Goal: Task Accomplishment & Management: Use online tool/utility

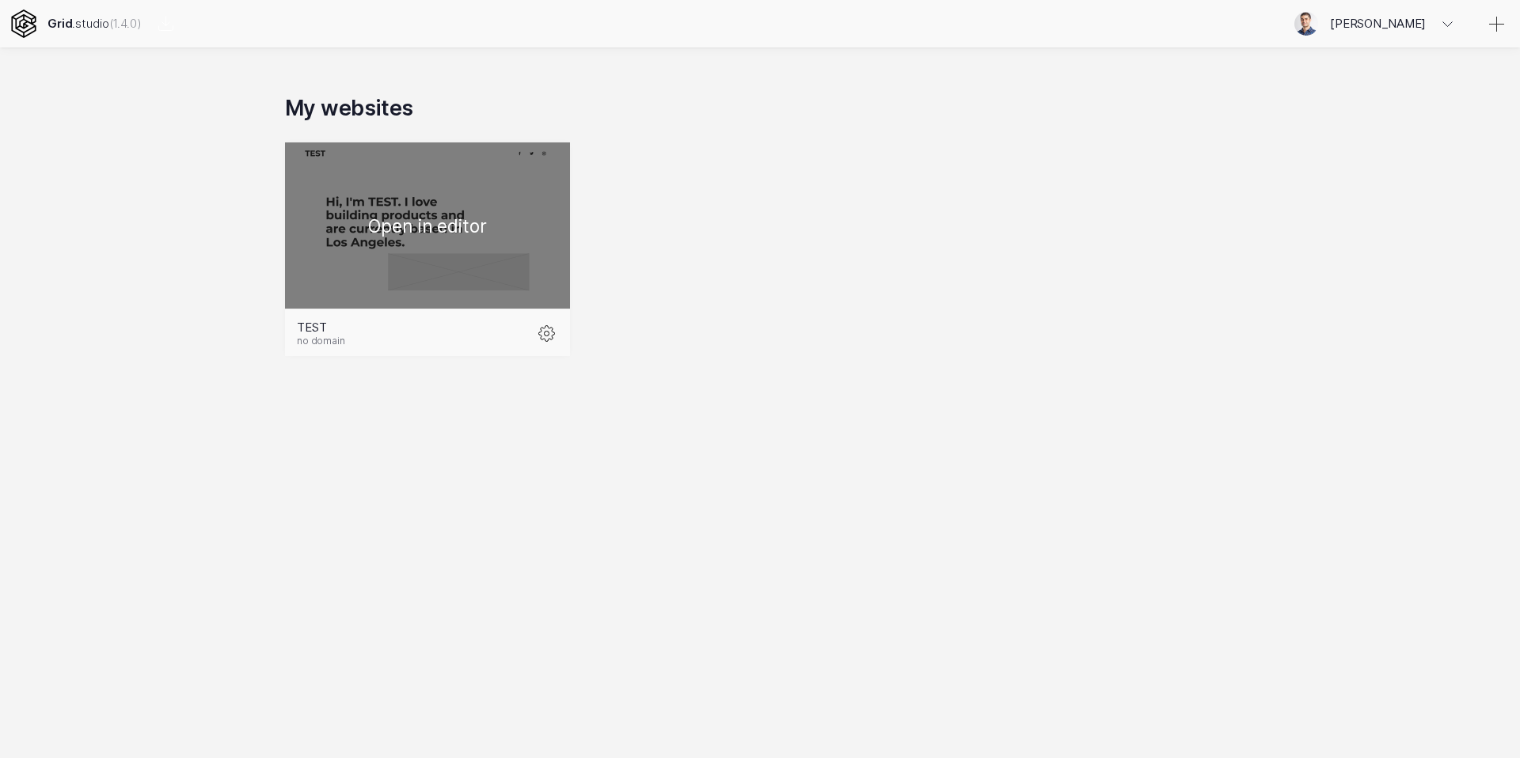
click at [414, 229] on div at bounding box center [427, 225] width 285 height 166
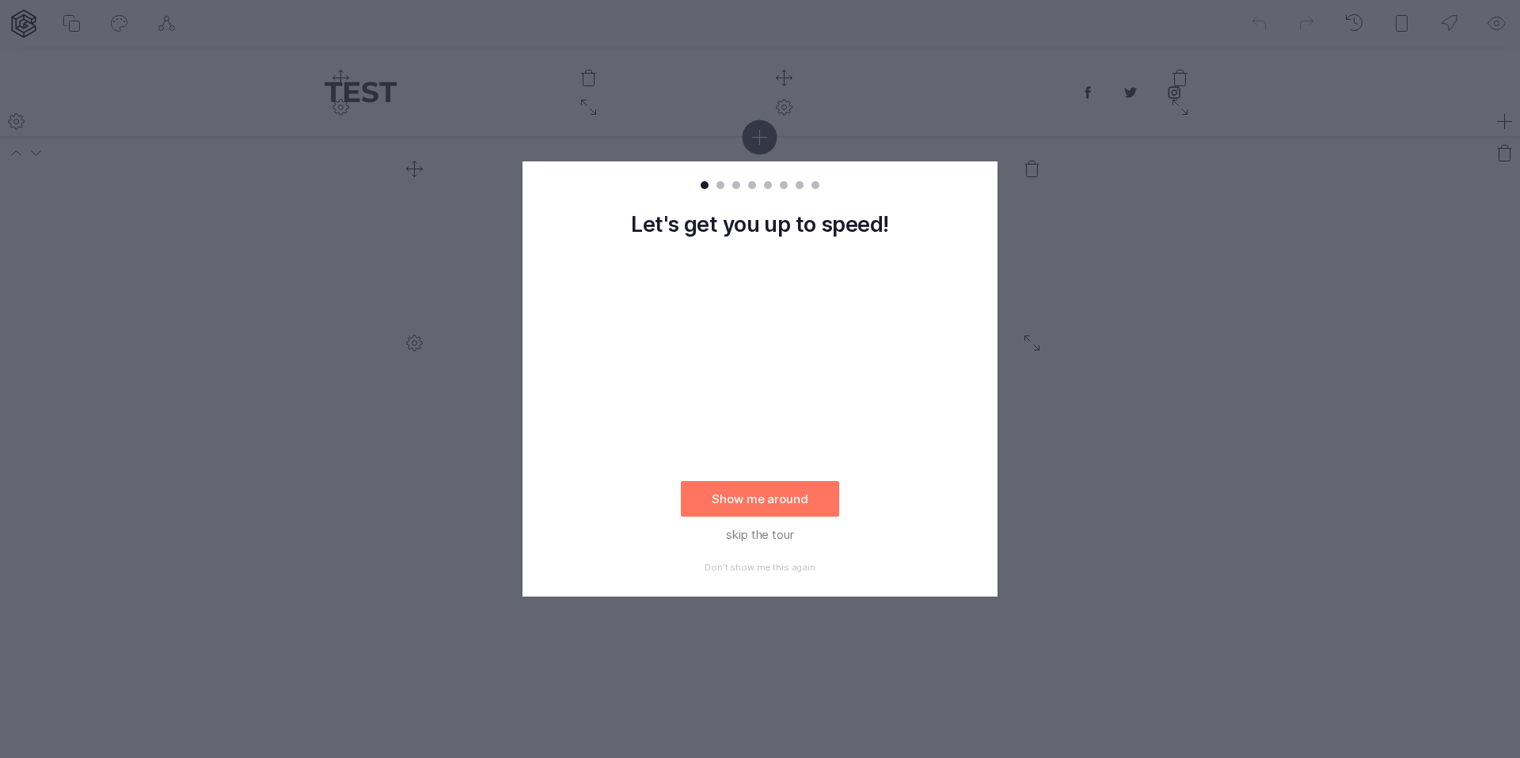
click at [1127, 233] on rect at bounding box center [760, 379] width 1520 height 758
drag, startPoint x: 762, startPoint y: 496, endPoint x: 914, endPoint y: 526, distance: 155.7
click at [959, 493] on div "Let's get you up to speed! Show me around skip the tour Don't show me this again" at bounding box center [759, 397] width 475 height 397
click at [762, 569] on button "Don't show me this again" at bounding box center [760, 568] width 158 height 30
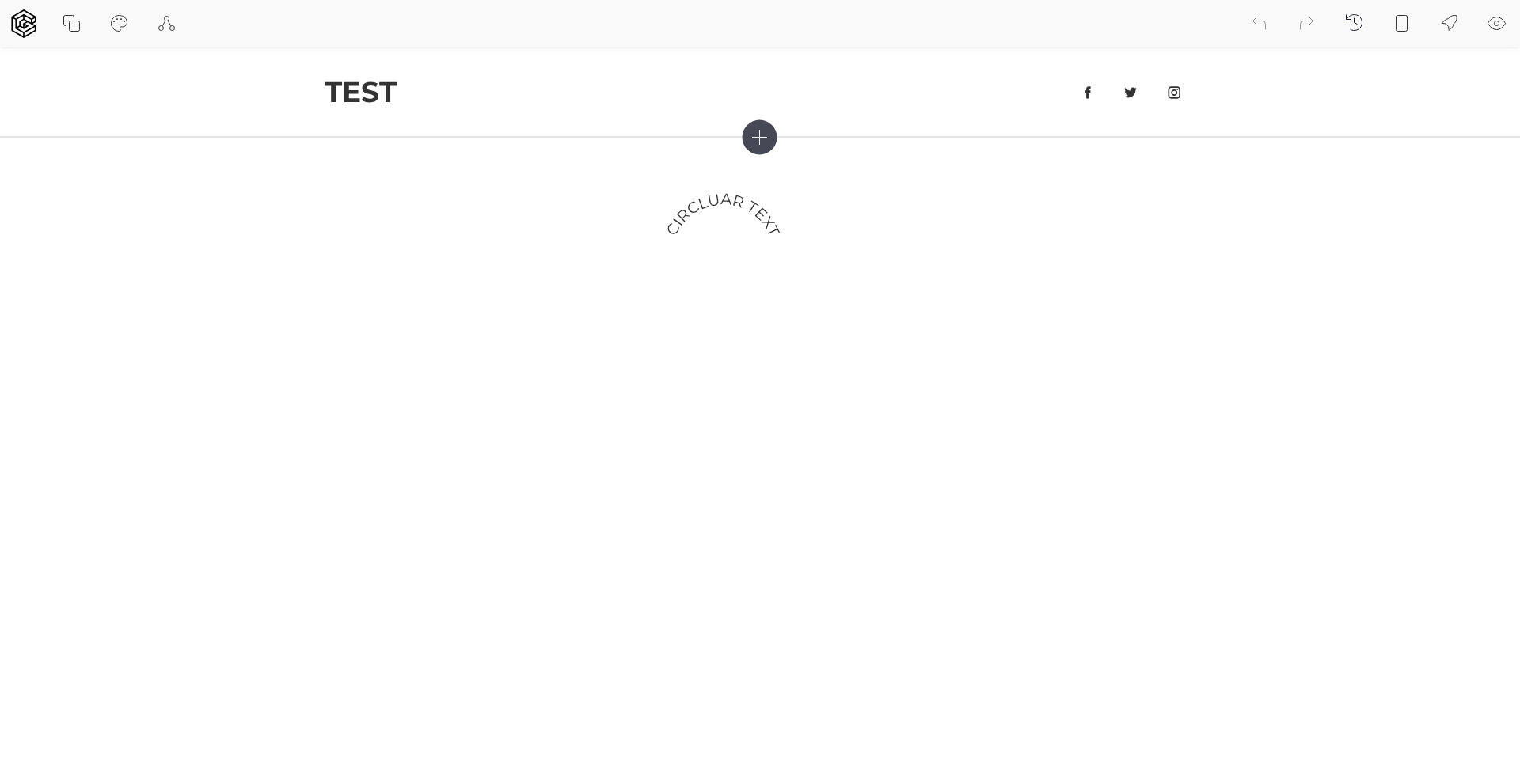
click at [759, 131] on icon at bounding box center [760, 138] width 14 height 14
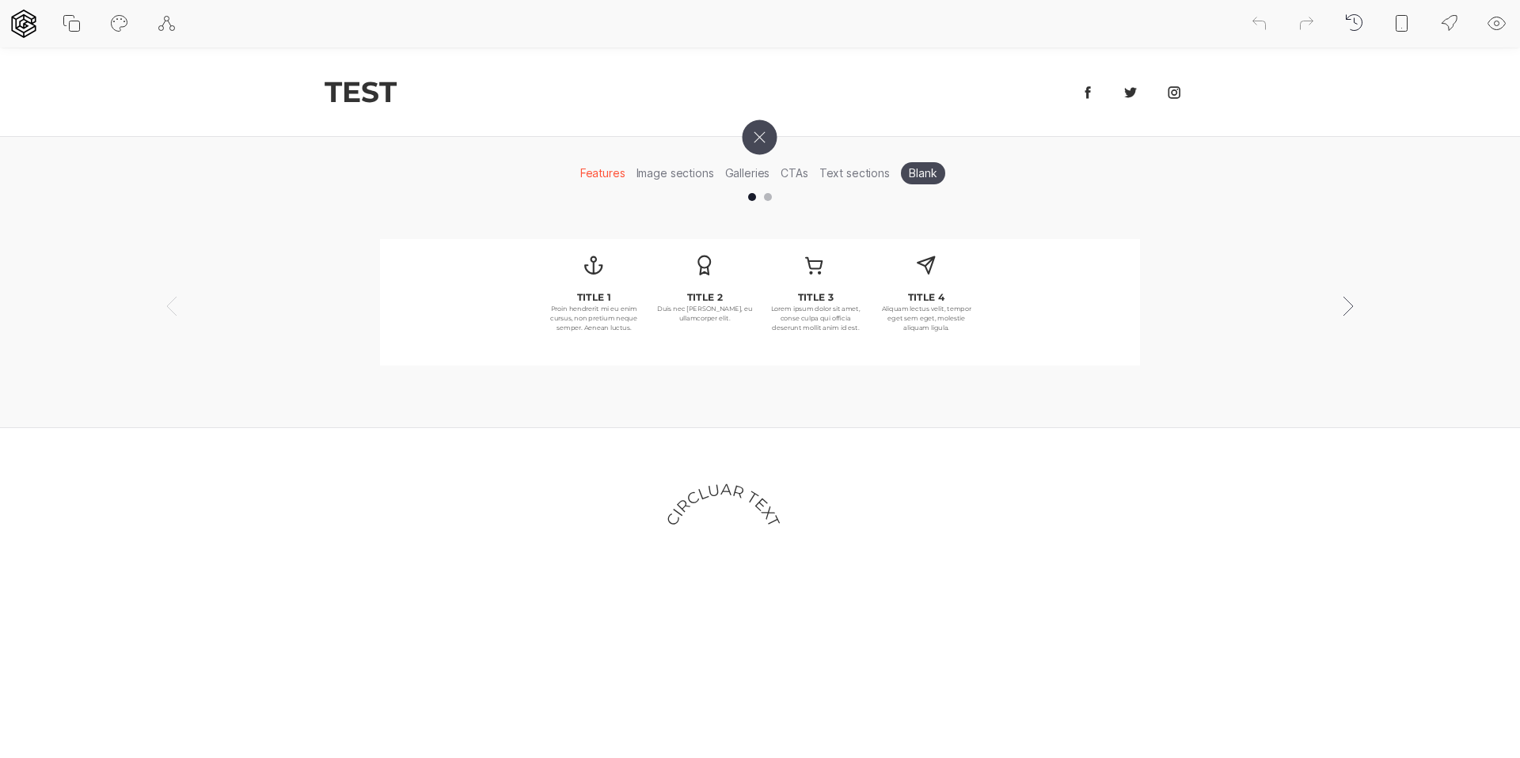
click at [759, 131] on icon at bounding box center [759, 137] width 49 height 49
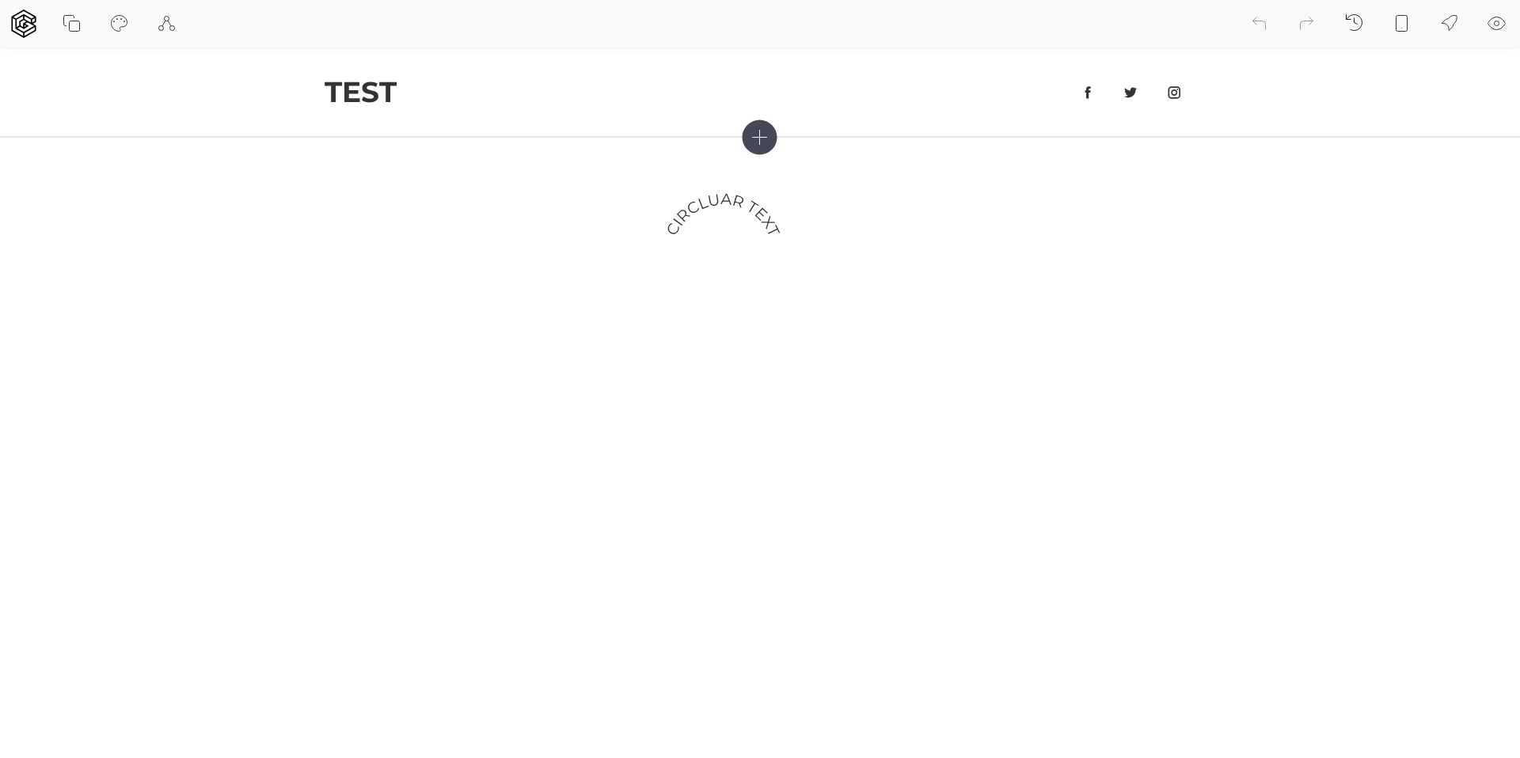
click at [759, 131] on icon at bounding box center [760, 138] width 14 height 14
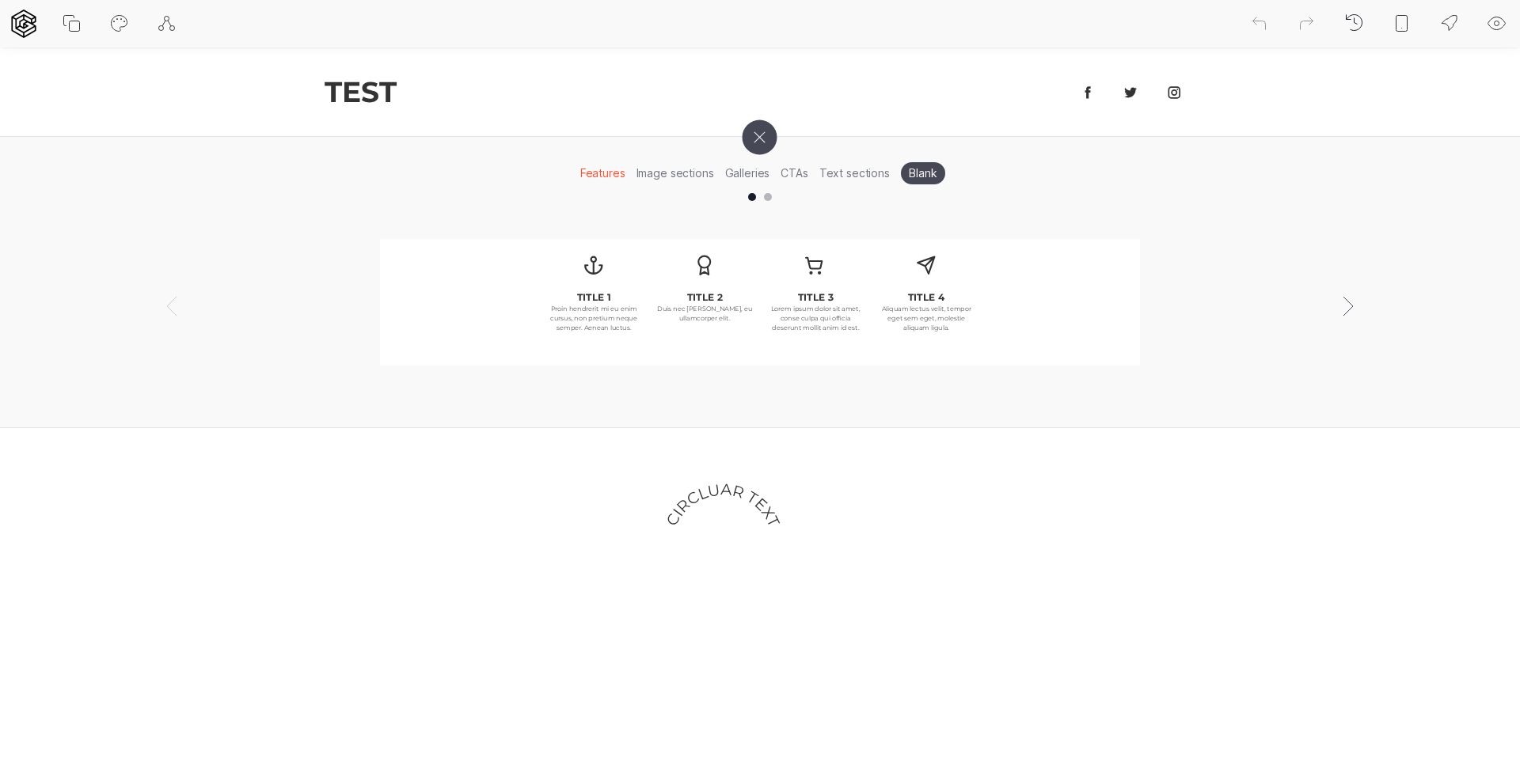
click at [758, 135] on icon at bounding box center [759, 137] width 49 height 49
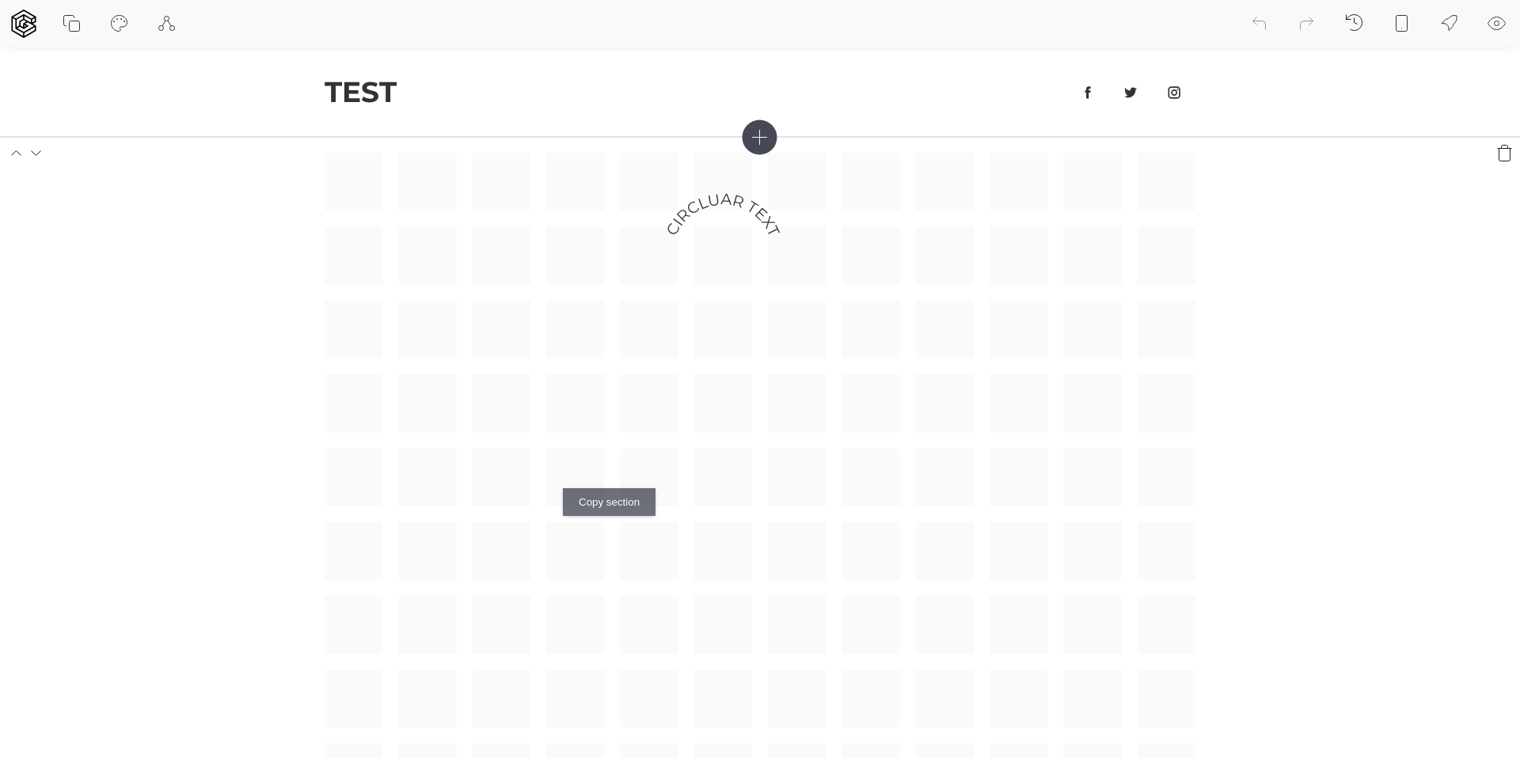
drag, startPoint x: 552, startPoint y: 473, endPoint x: 568, endPoint y: 475, distance: 16.0
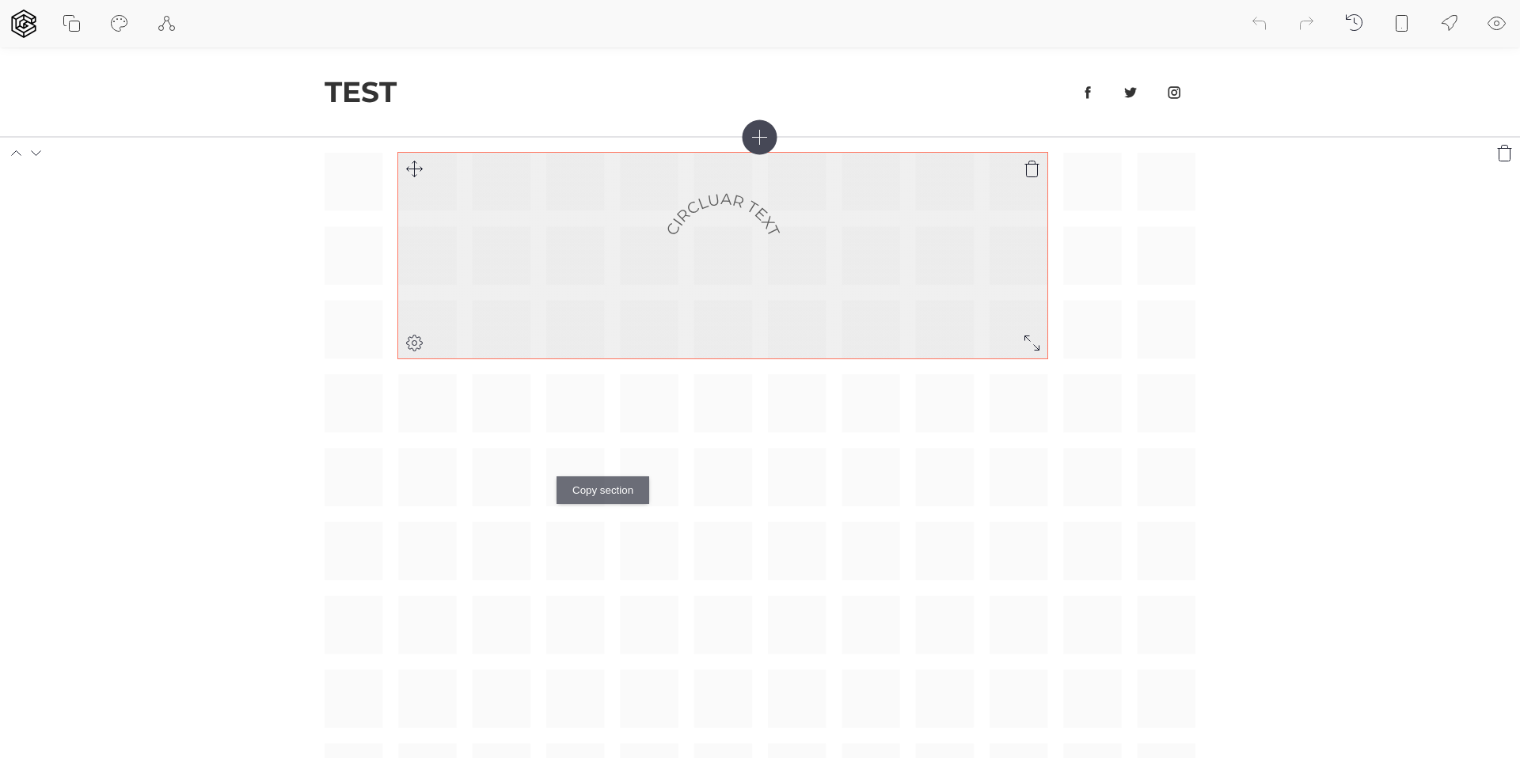
drag, startPoint x: 501, startPoint y: 499, endPoint x: 614, endPoint y: 291, distance: 236.3
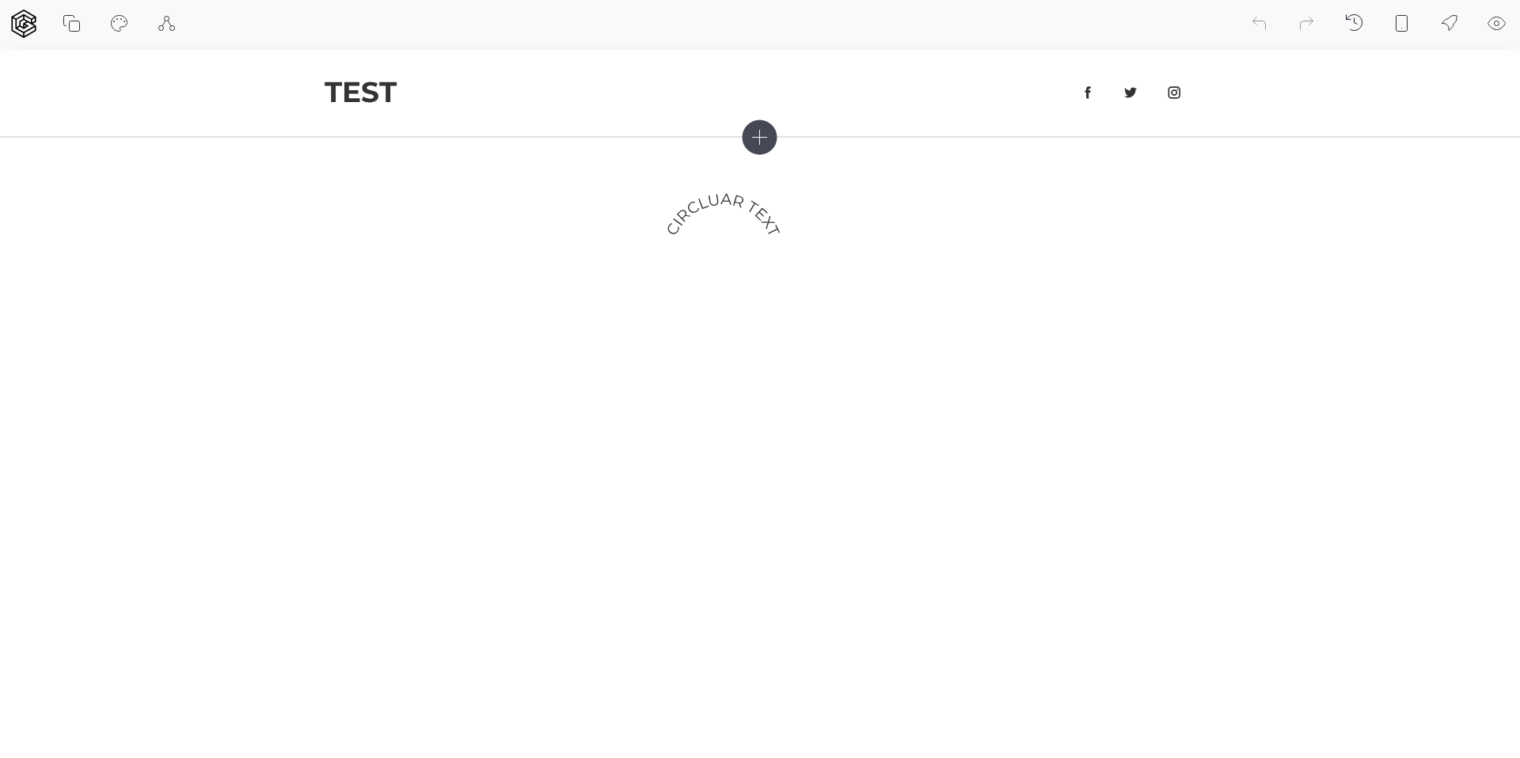
click at [767, 142] on icon at bounding box center [760, 137] width 35 height 35
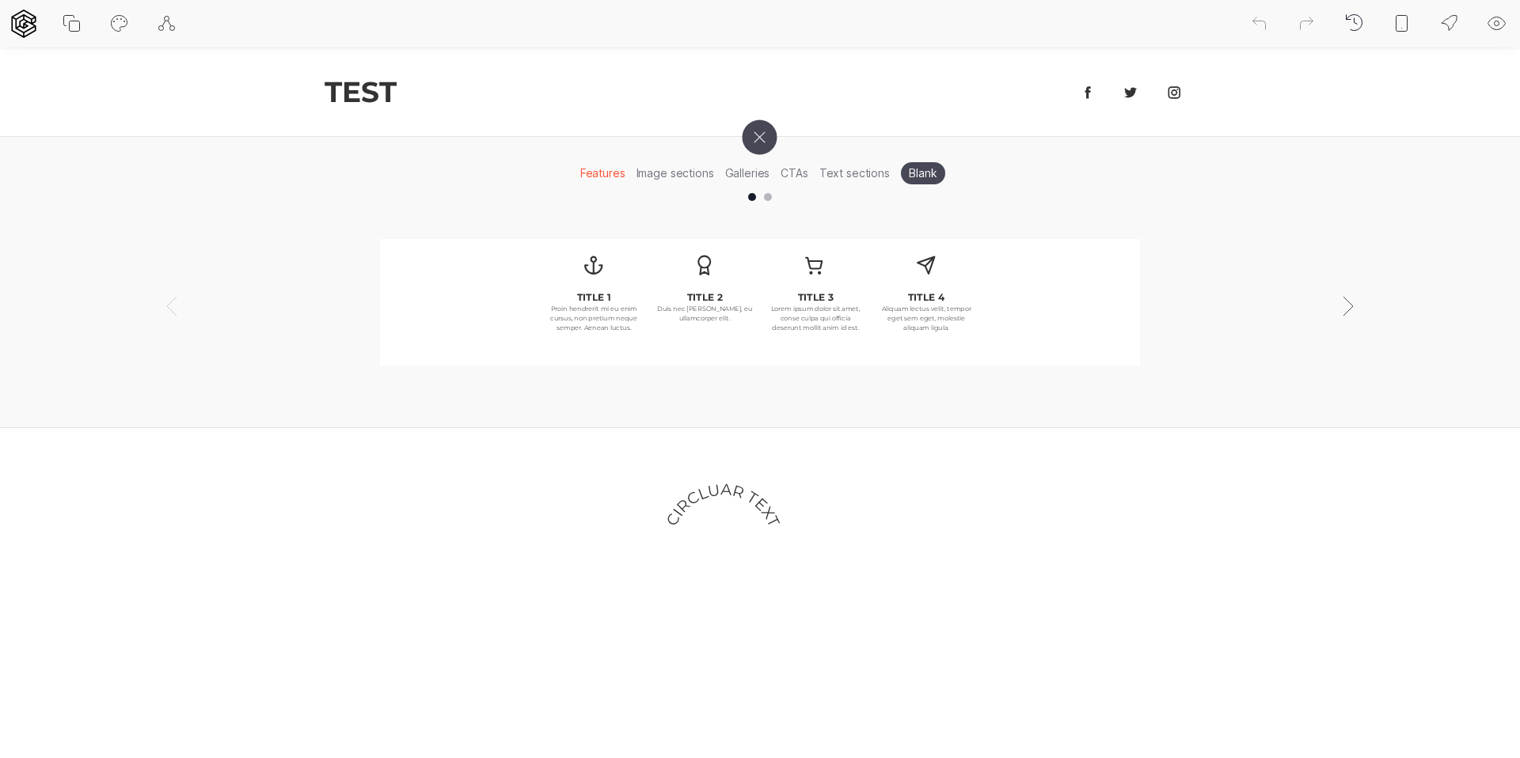
click at [657, 169] on li "Image sections" at bounding box center [675, 173] width 89 height 25
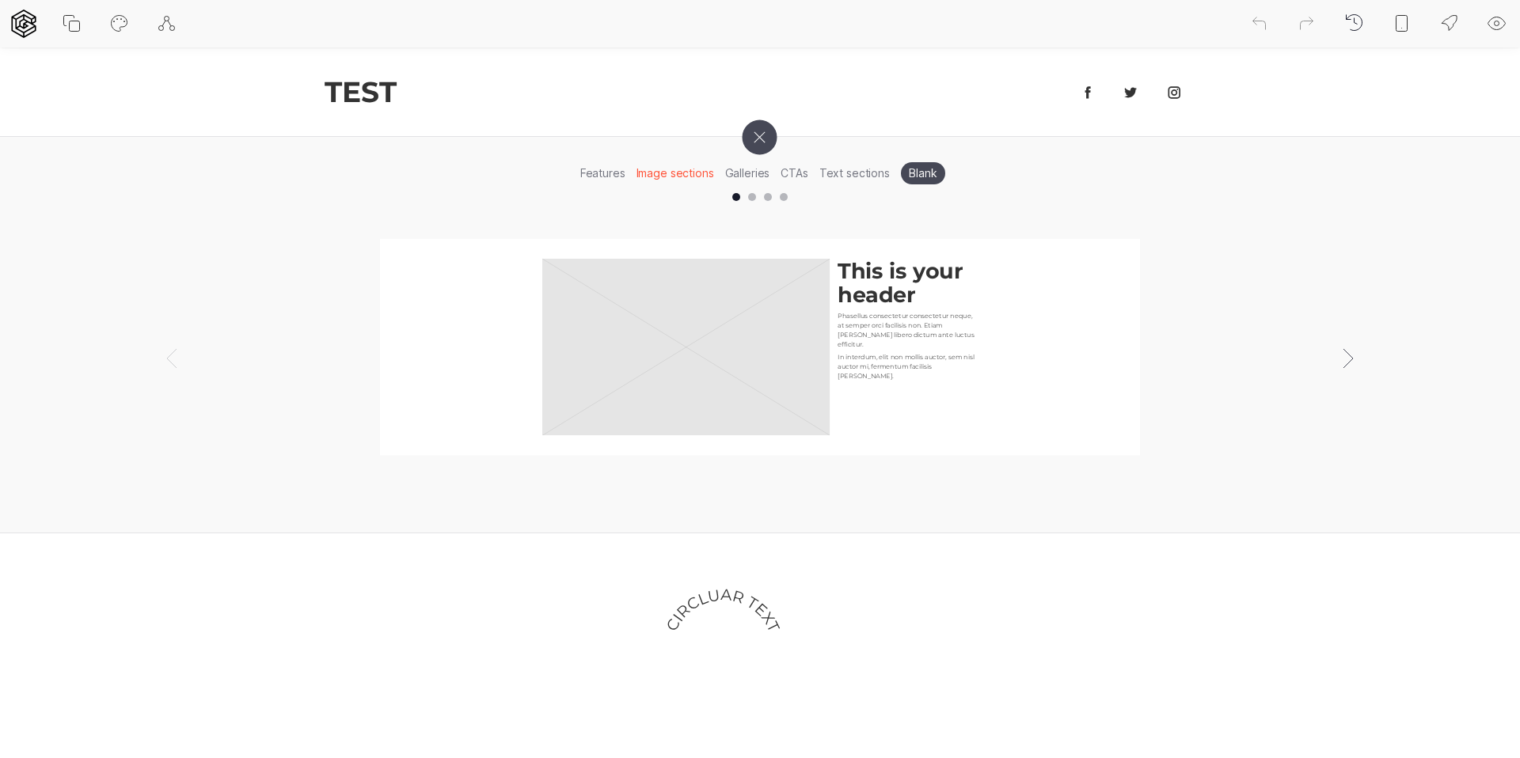
click at [752, 173] on li "Galleries" at bounding box center [748, 173] width 56 height 25
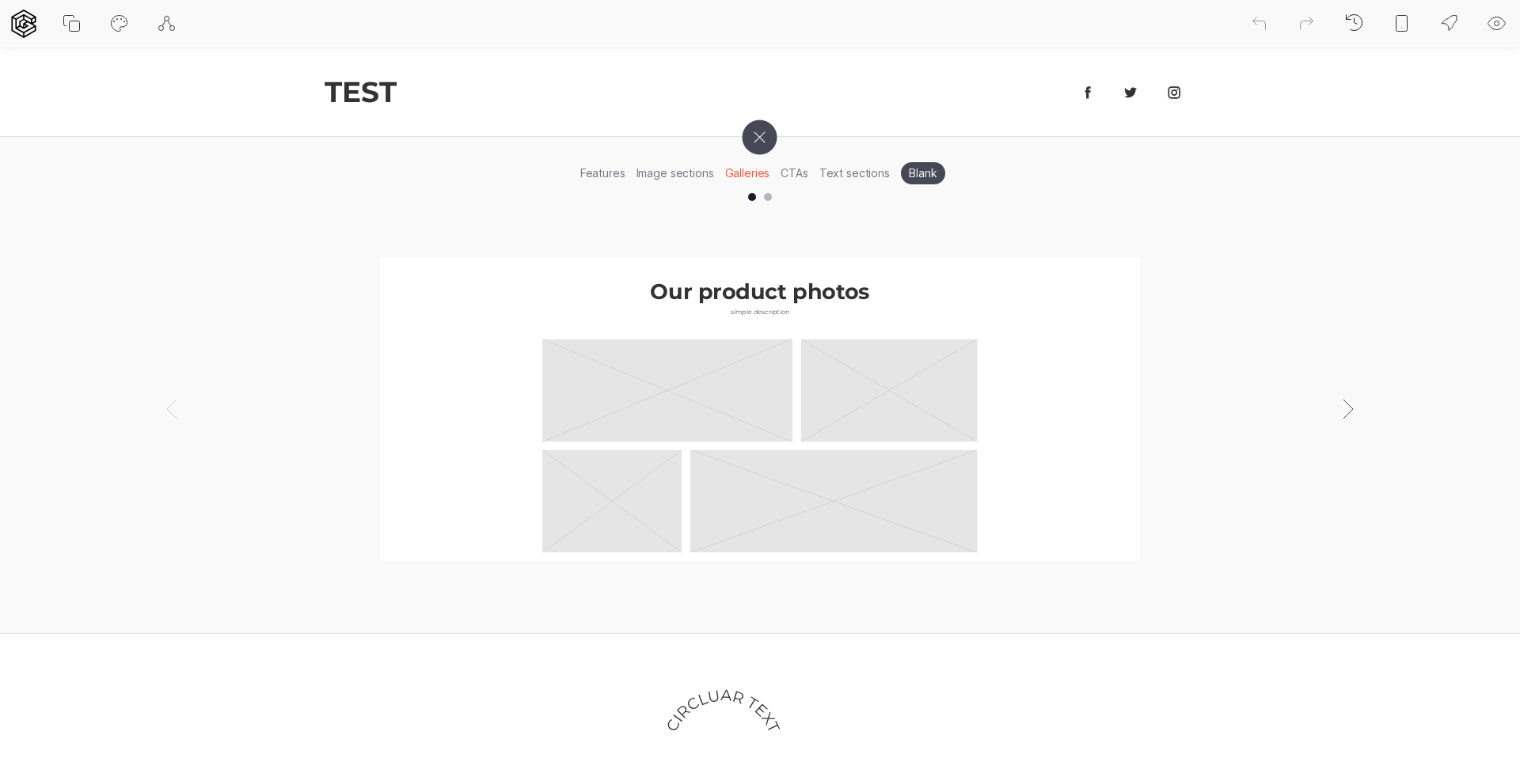
drag, startPoint x: 790, startPoint y: 173, endPoint x: 821, endPoint y: 173, distance: 30.9
click at [791, 173] on li "CTAs" at bounding box center [794, 173] width 38 height 25
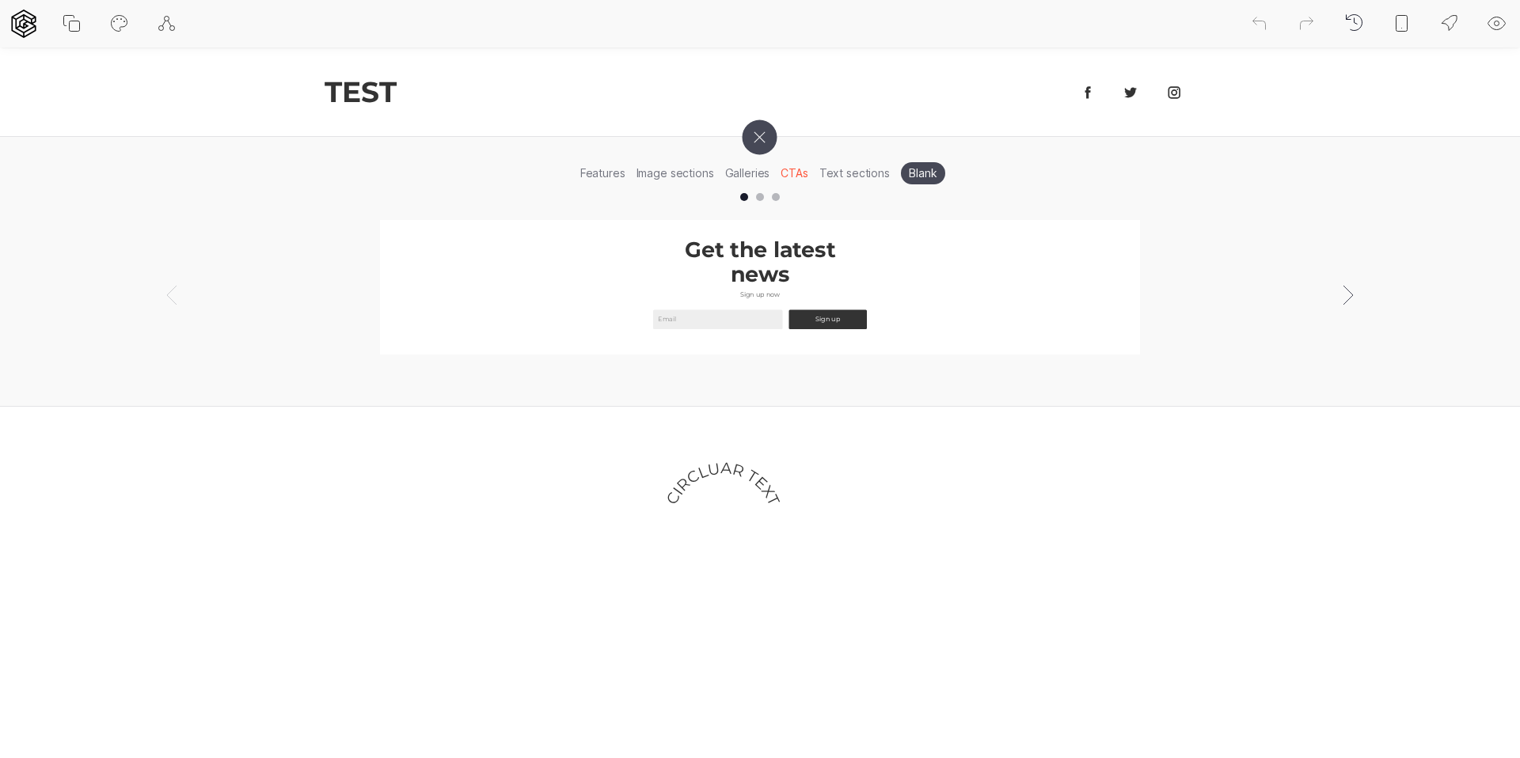
click at [838, 174] on li "Text sections" at bounding box center [855, 173] width 82 height 25
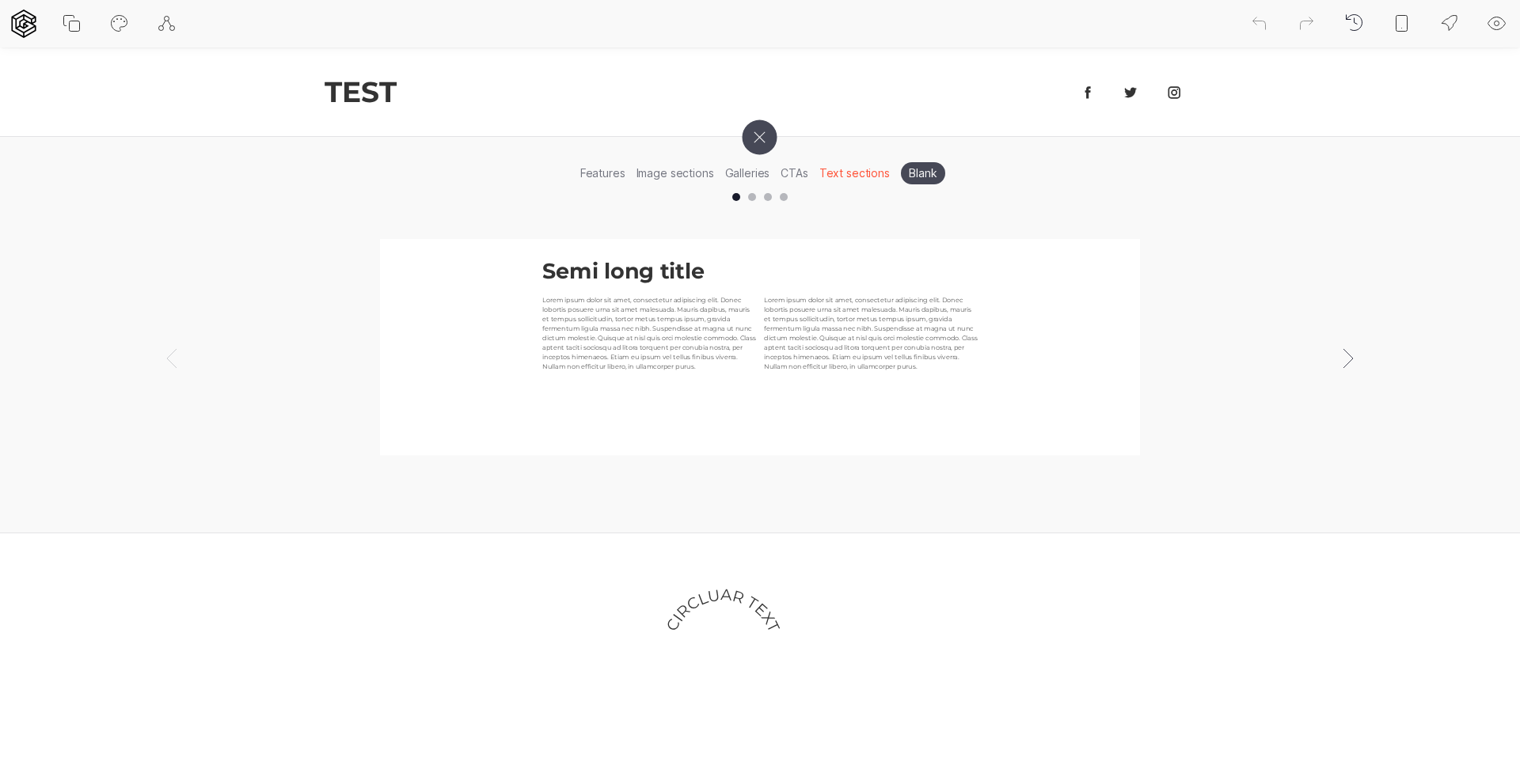
click at [757, 139] on icon at bounding box center [760, 137] width 20 height 20
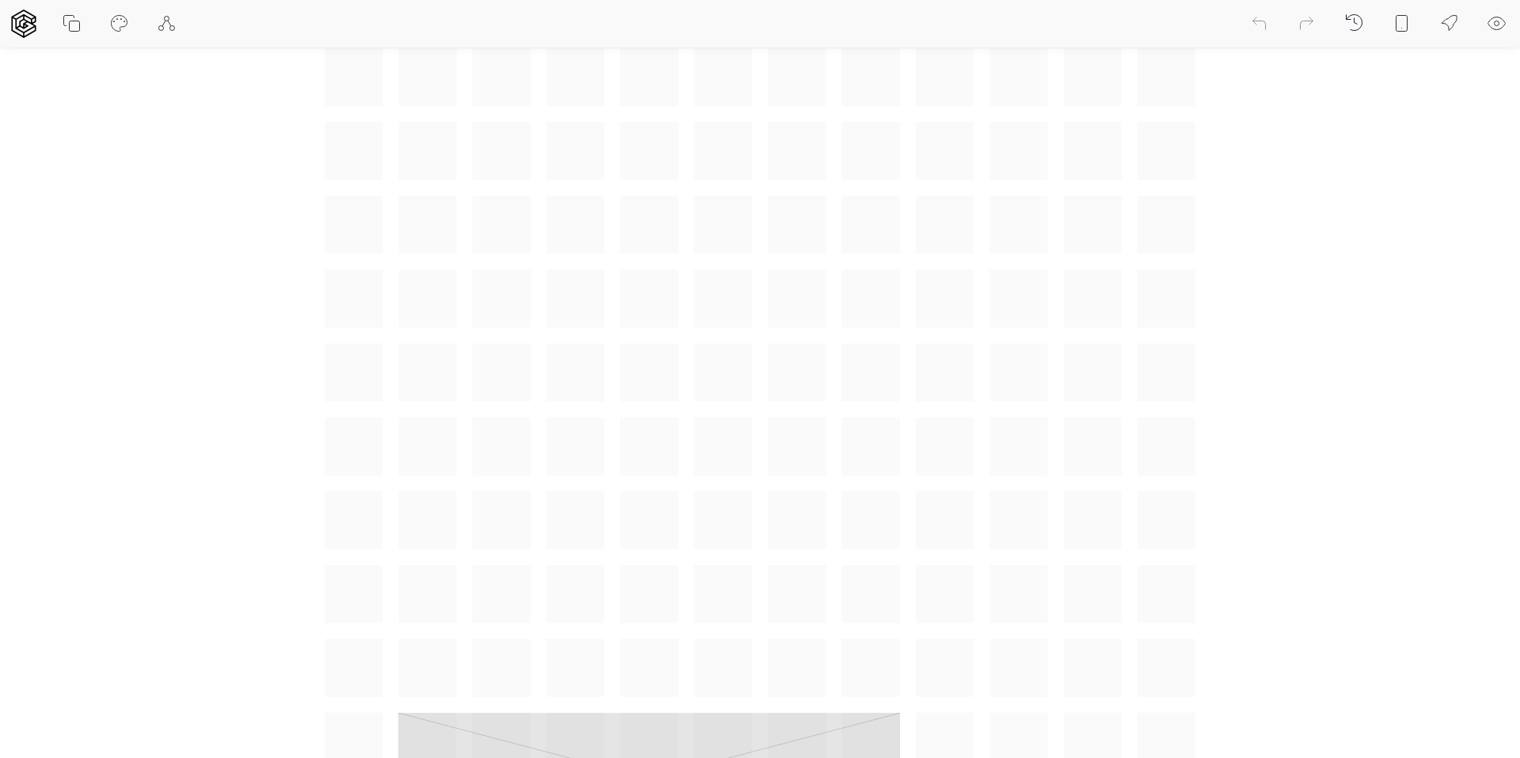
scroll to position [618, 0]
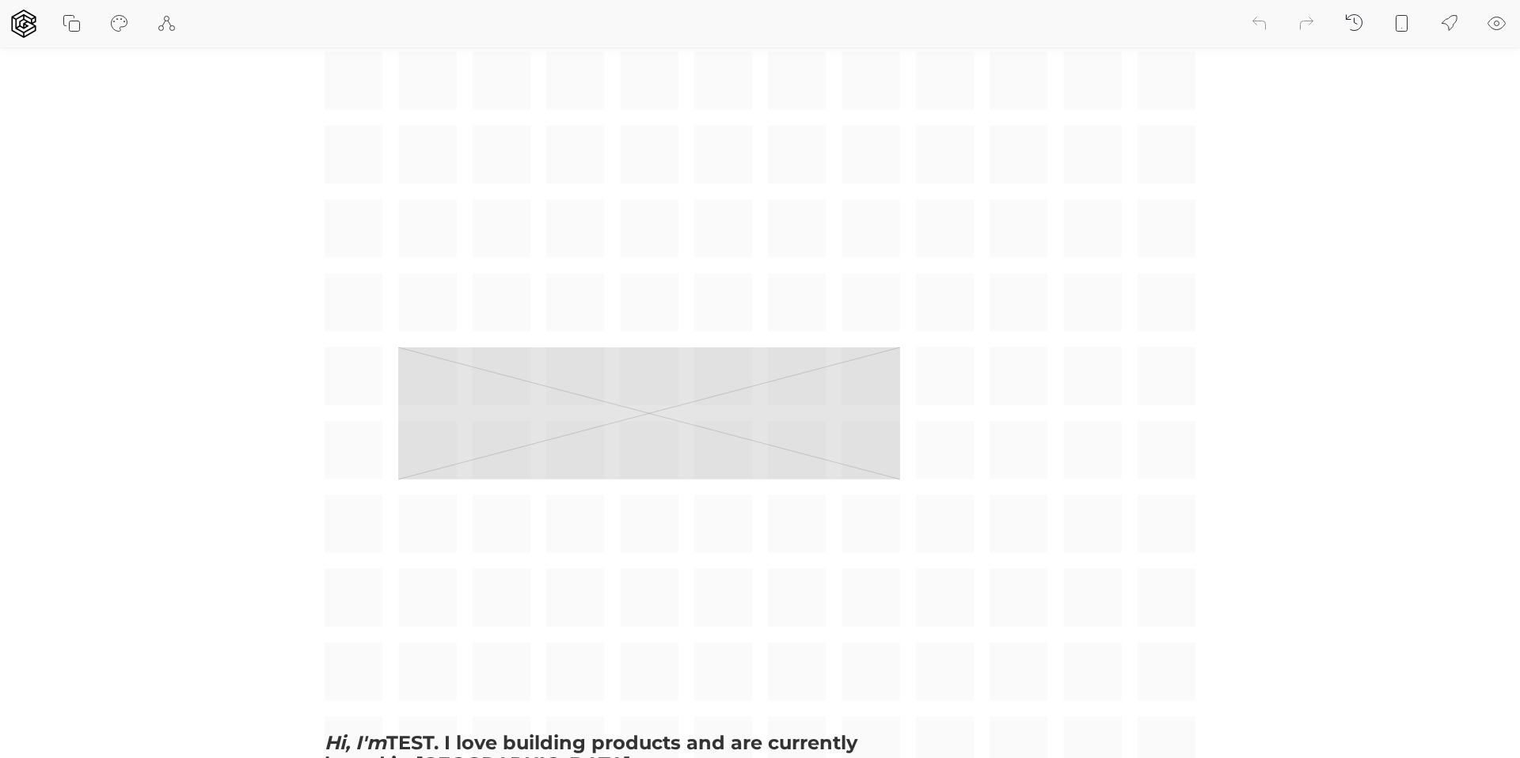
click at [933, 180] on div "Hi, I'm TEST. I love building products and are currently based in [GEOGRAPHIC_D…" at bounding box center [760, 413] width 871 height 1757
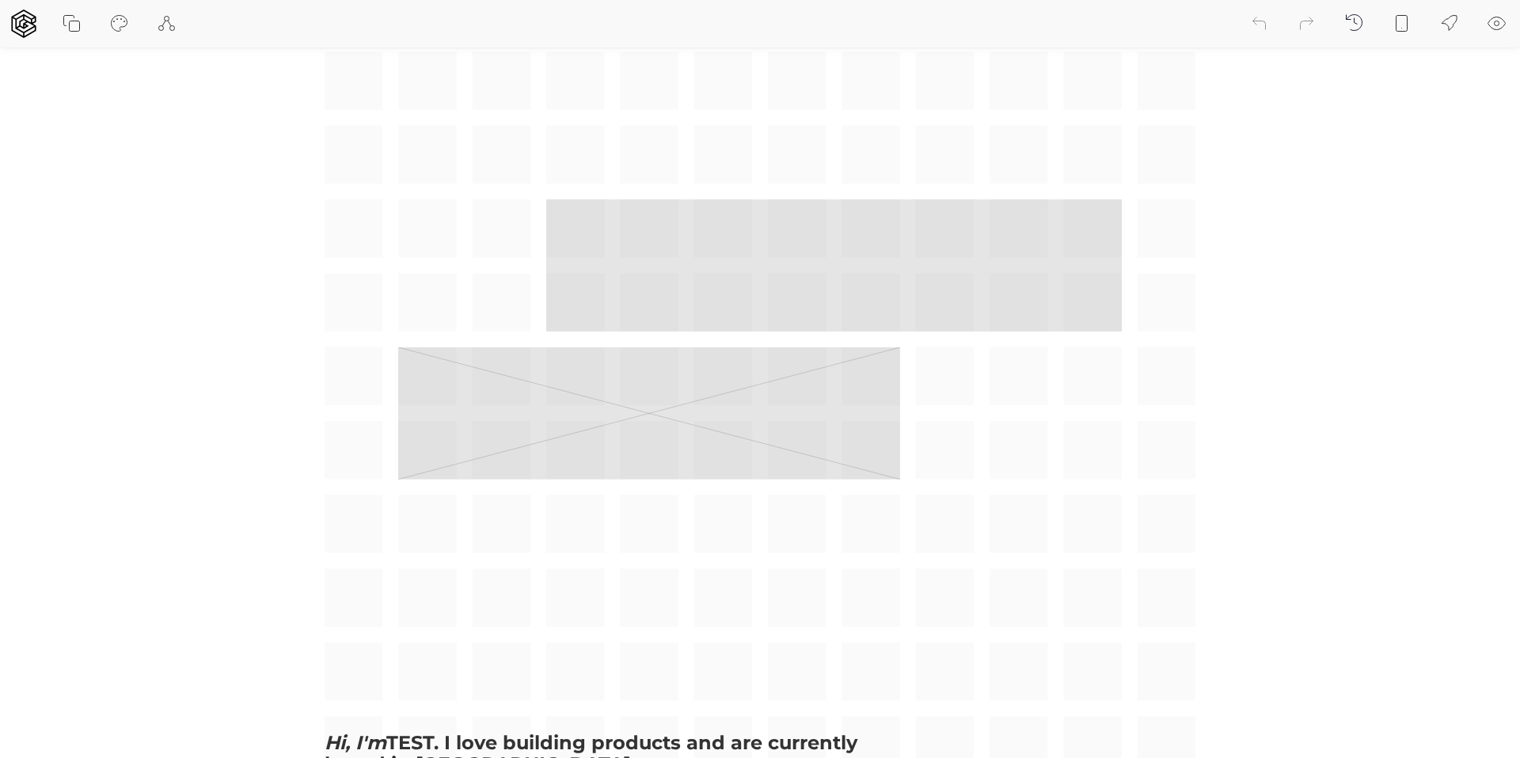
drag, startPoint x: 570, startPoint y: 222, endPoint x: 1045, endPoint y: 319, distance: 484.8
click at [1045, 319] on div "Hi, I'm TEST. I love building products and are currently based in [GEOGRAPHIC_D…" at bounding box center [760, 413] width 871 height 1757
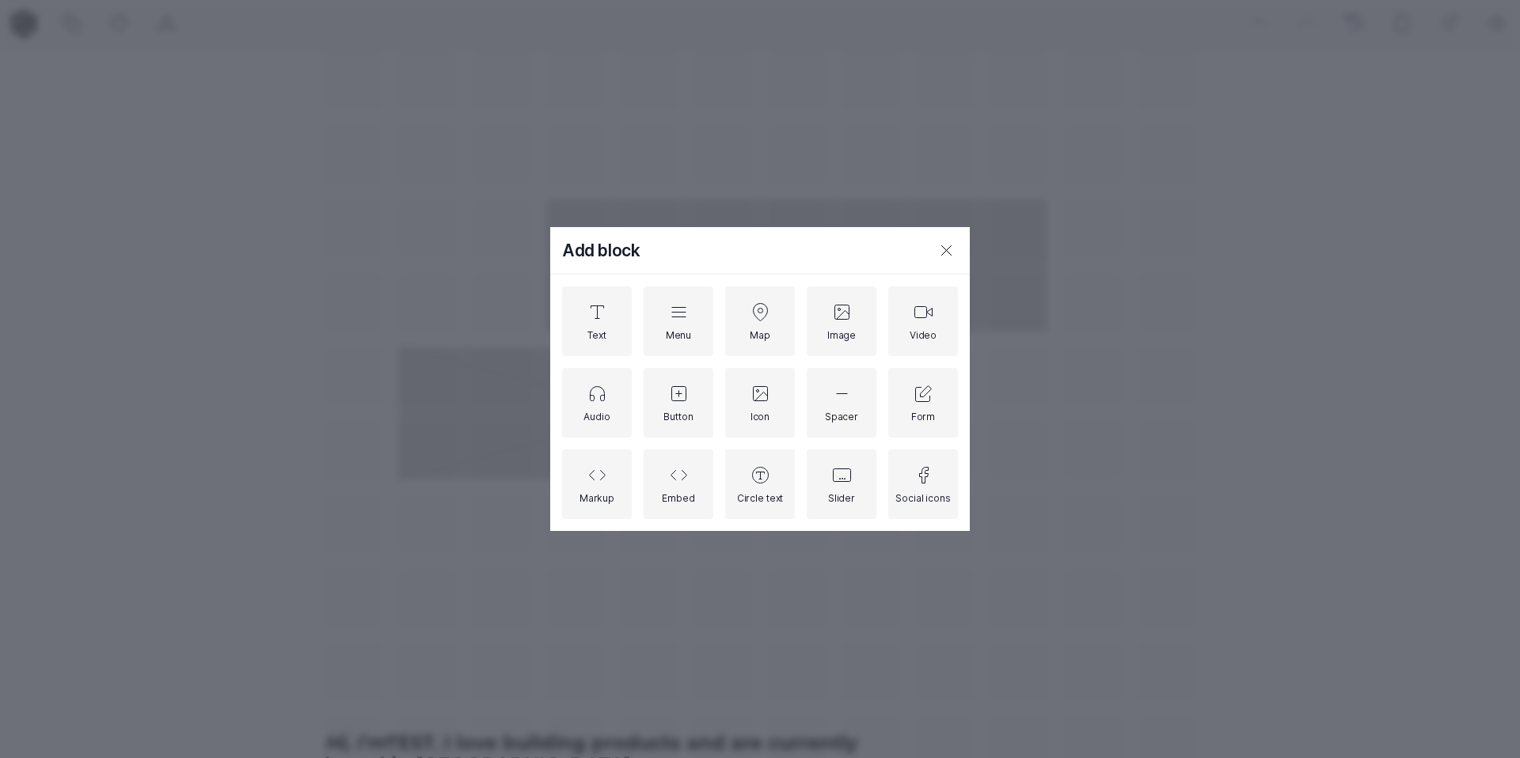
drag, startPoint x: 953, startPoint y: 248, endPoint x: 728, endPoint y: 207, distance: 228.6
click at [952, 248] on icon at bounding box center [946, 250] width 19 height 19
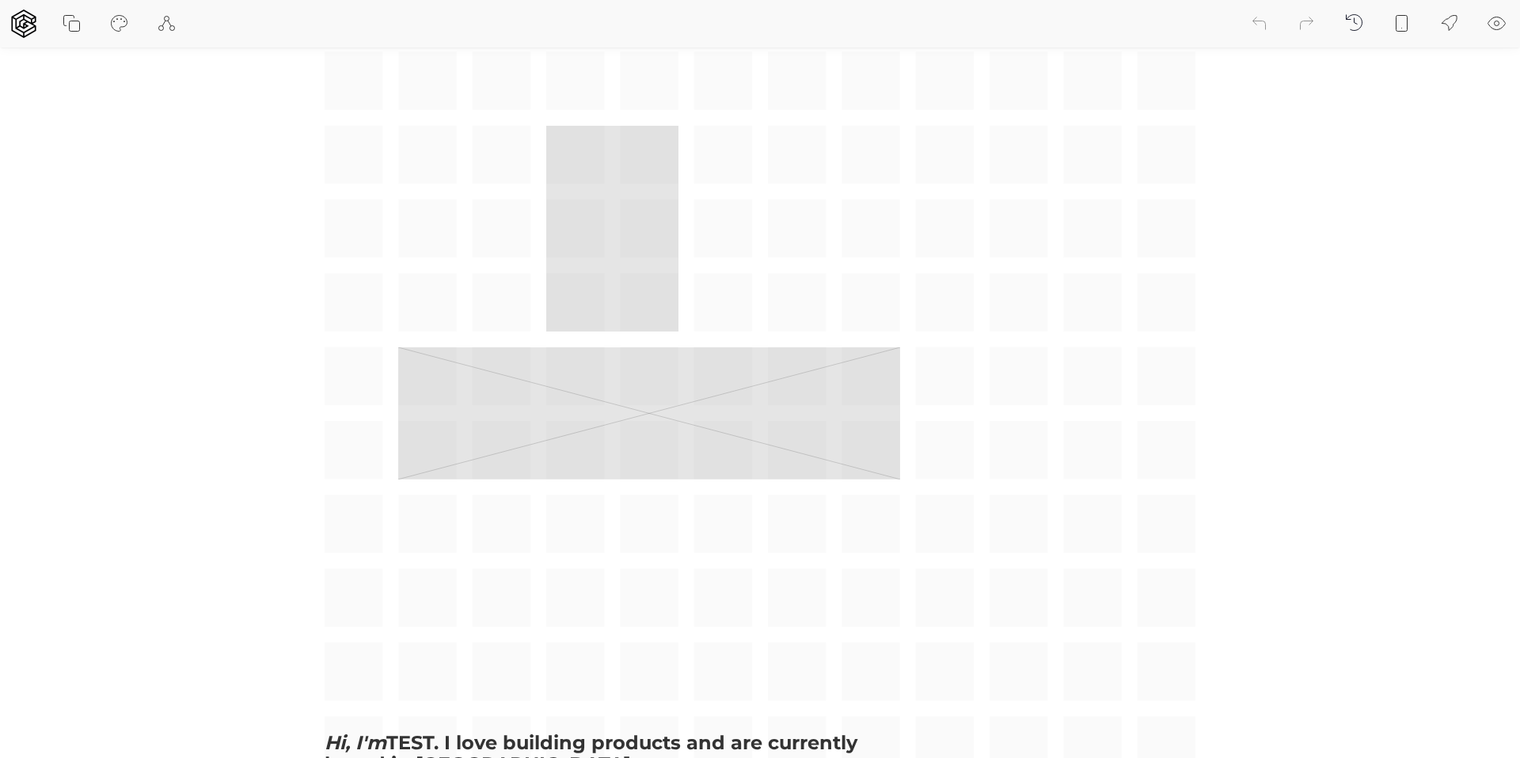
drag, startPoint x: 663, startPoint y: 200, endPoint x: 623, endPoint y: 299, distance: 106.6
click at [623, 299] on div "Hi, I'm TEST. I love building products and are currently based in [GEOGRAPHIC_D…" at bounding box center [760, 413] width 871 height 1757
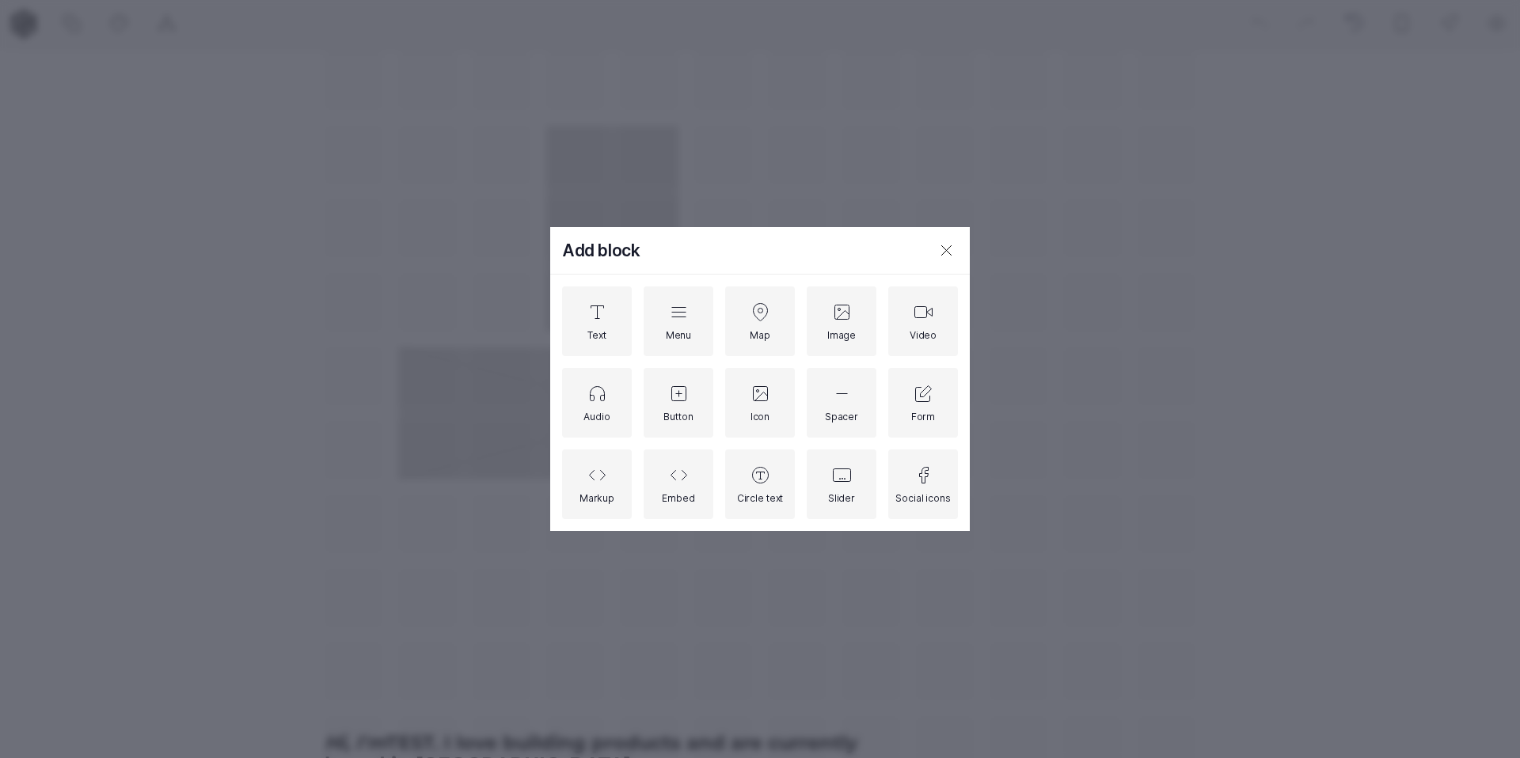
click at [945, 244] on icon at bounding box center [946, 250] width 19 height 19
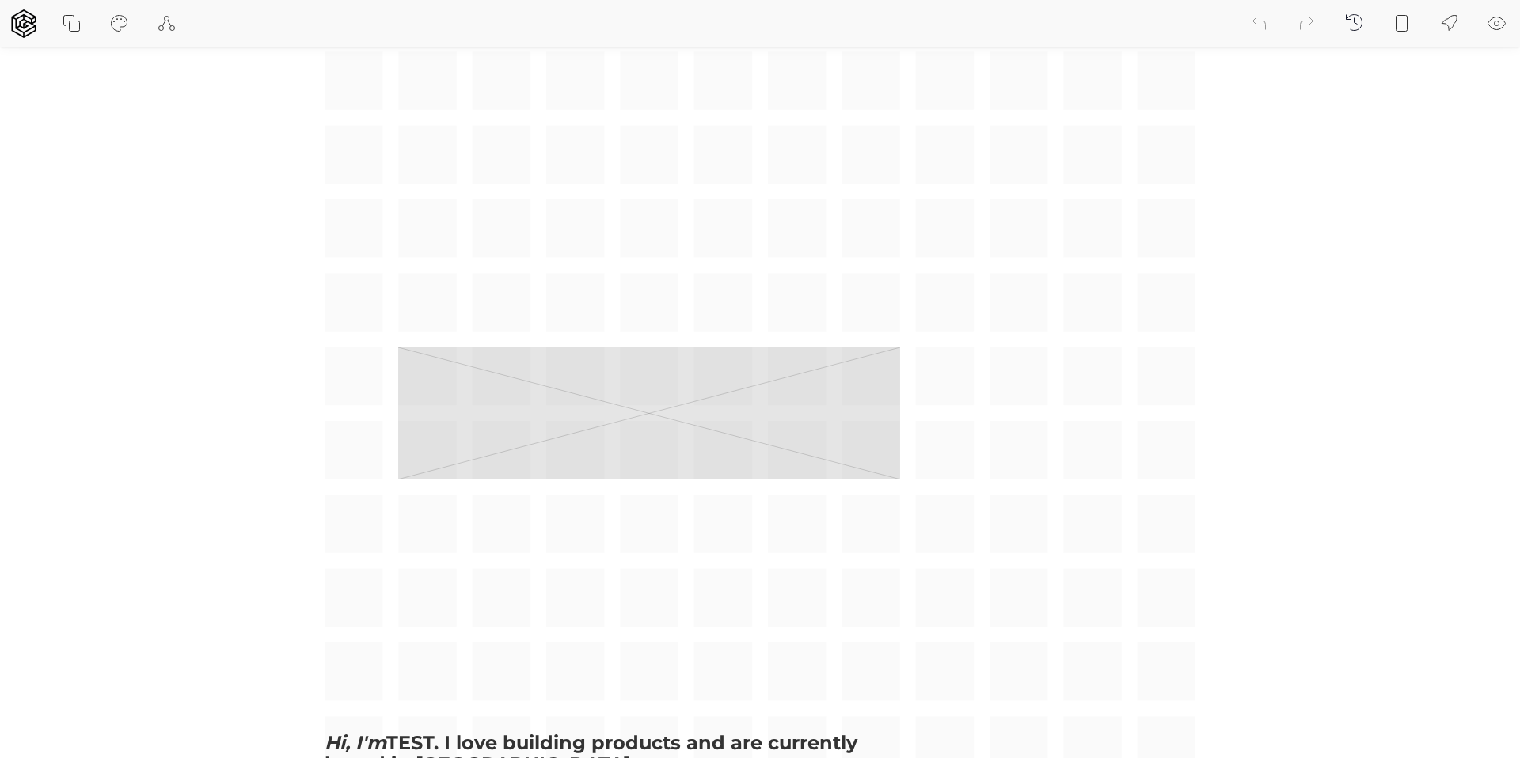
click at [1035, 180] on div "Hi, I'm TEST. I love building products and are currently based in [GEOGRAPHIC_D…" at bounding box center [760, 413] width 871 height 1757
